Goal: Transaction & Acquisition: Book appointment/travel/reservation

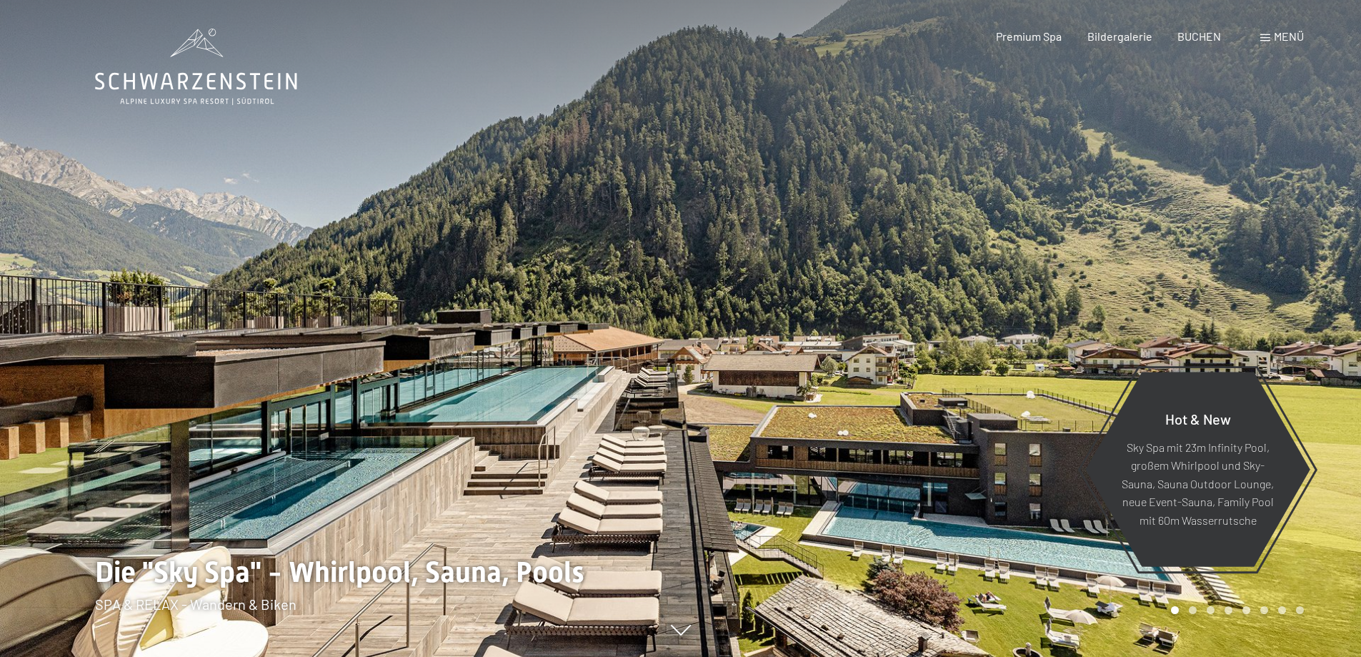
click at [1265, 37] on span at bounding box center [1266, 37] width 10 height 7
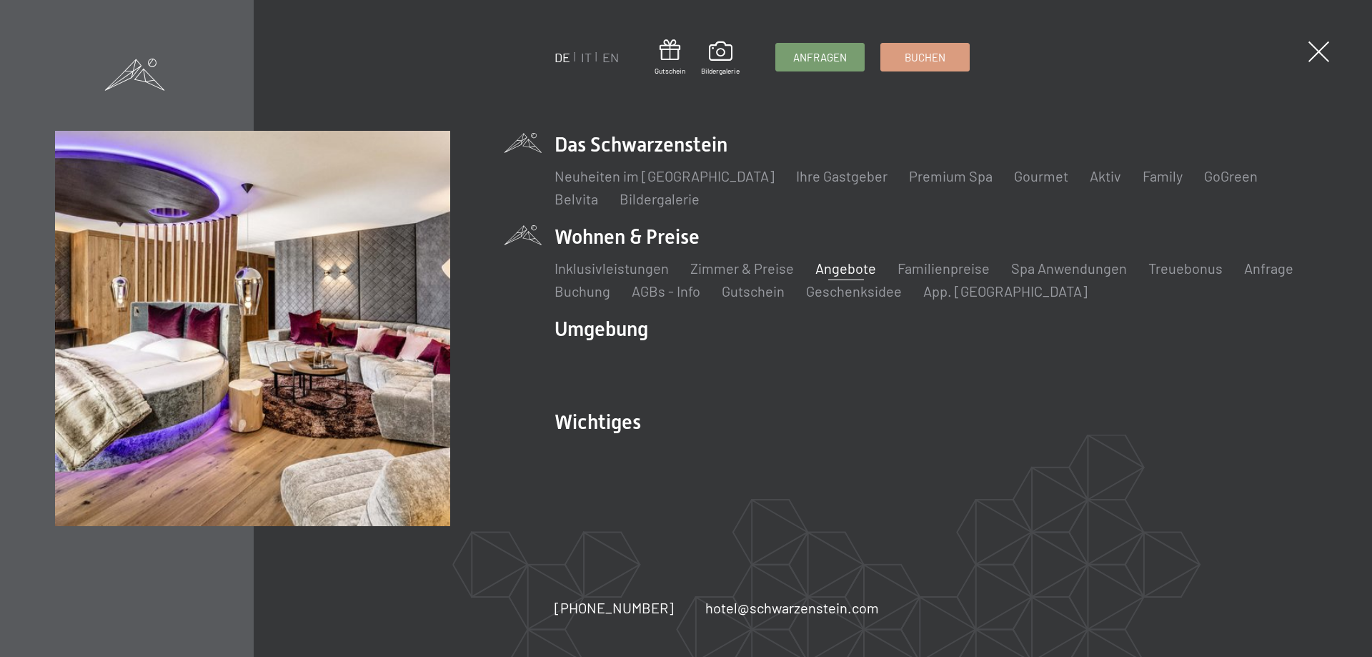
click at [839, 267] on link "Angebote" at bounding box center [845, 267] width 61 height 17
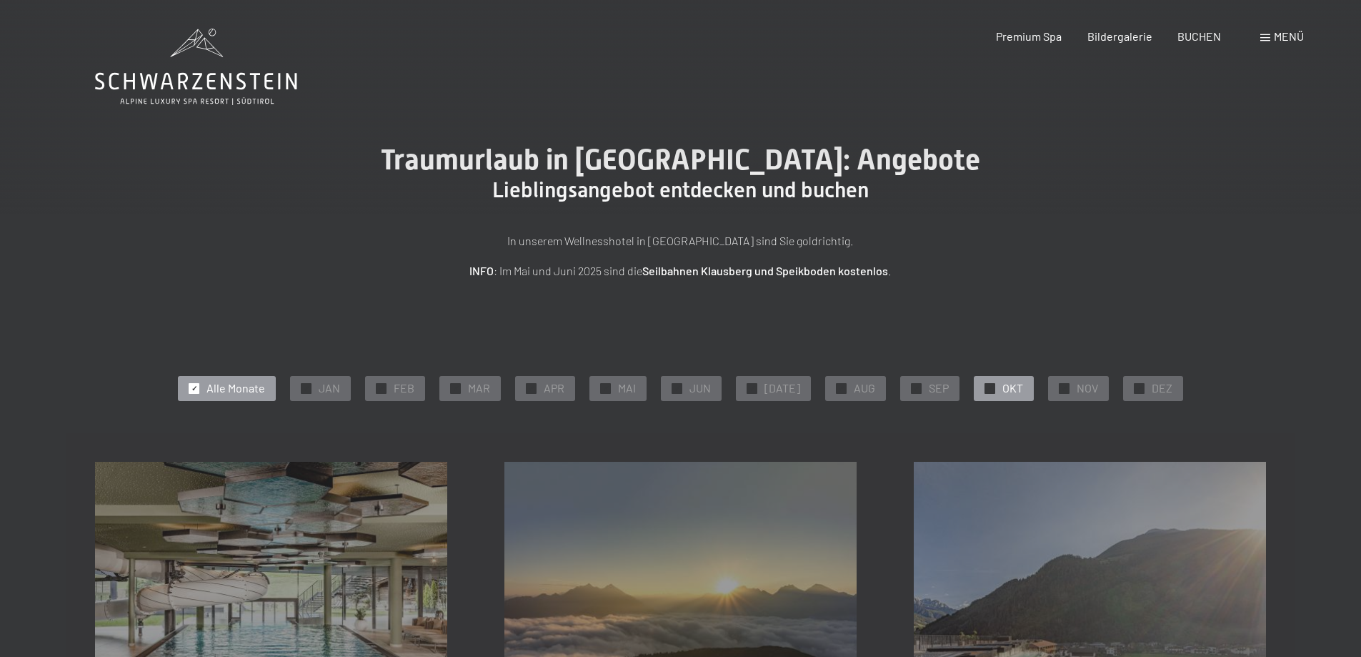
click at [1009, 392] on span "OKT" at bounding box center [1013, 388] width 21 height 16
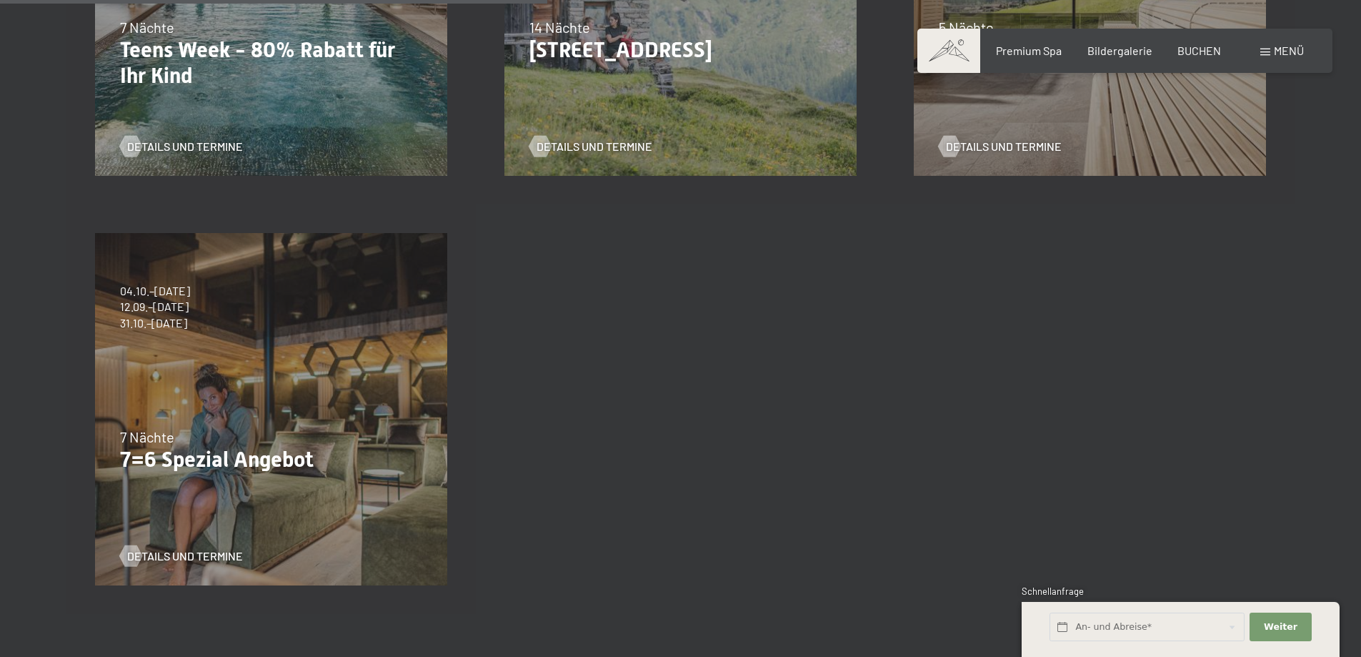
scroll to position [669, 0]
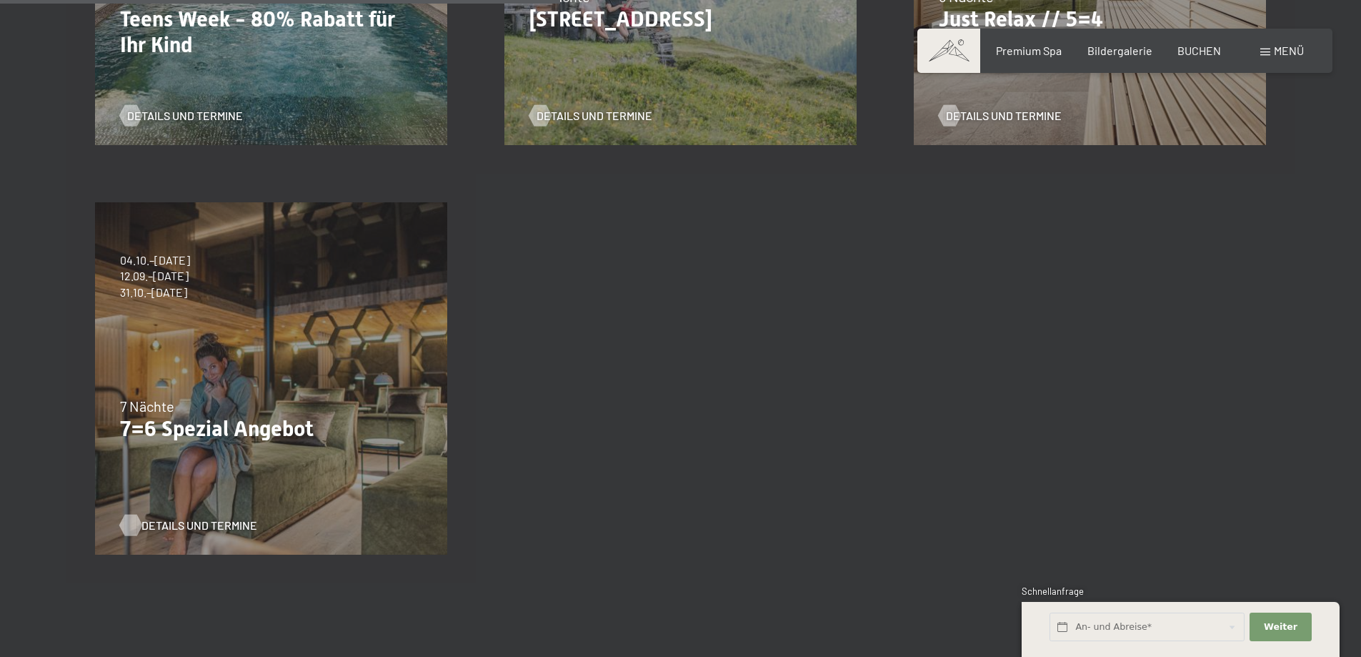
click at [200, 524] on span "Details und Termine" at bounding box center [199, 525] width 116 height 16
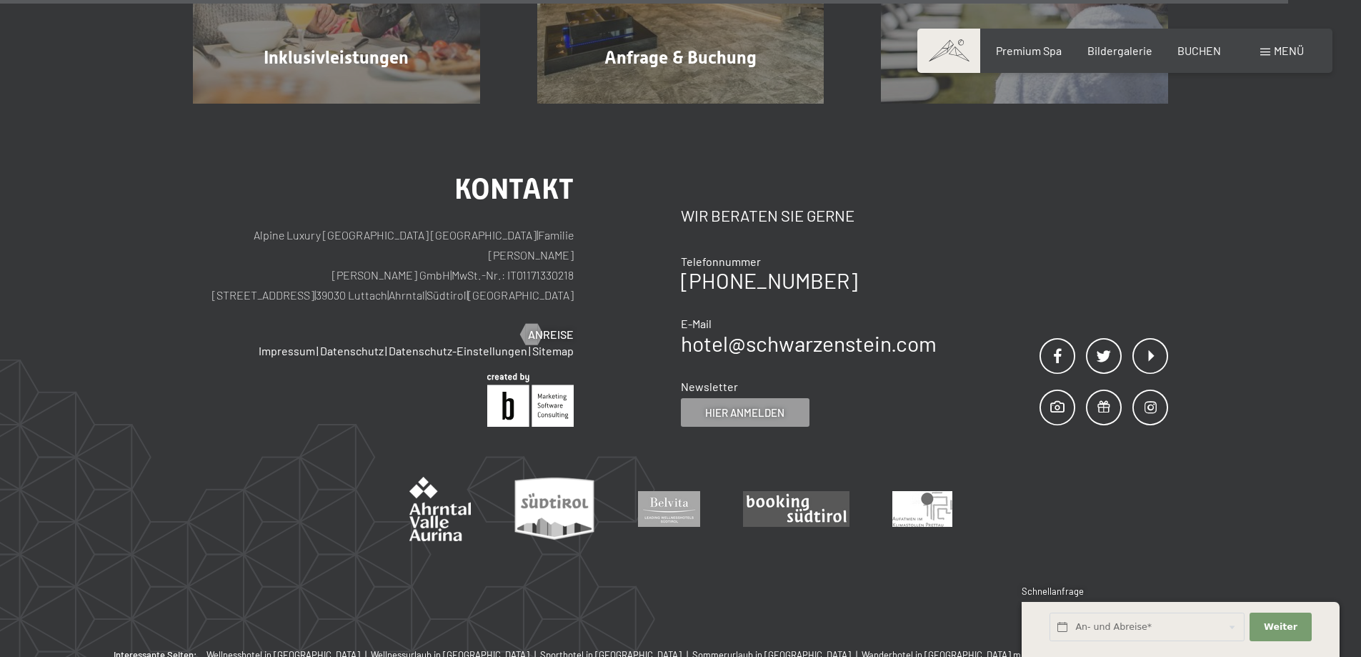
scroll to position [1611, 0]
